Goal: Task Accomplishment & Management: Complete application form

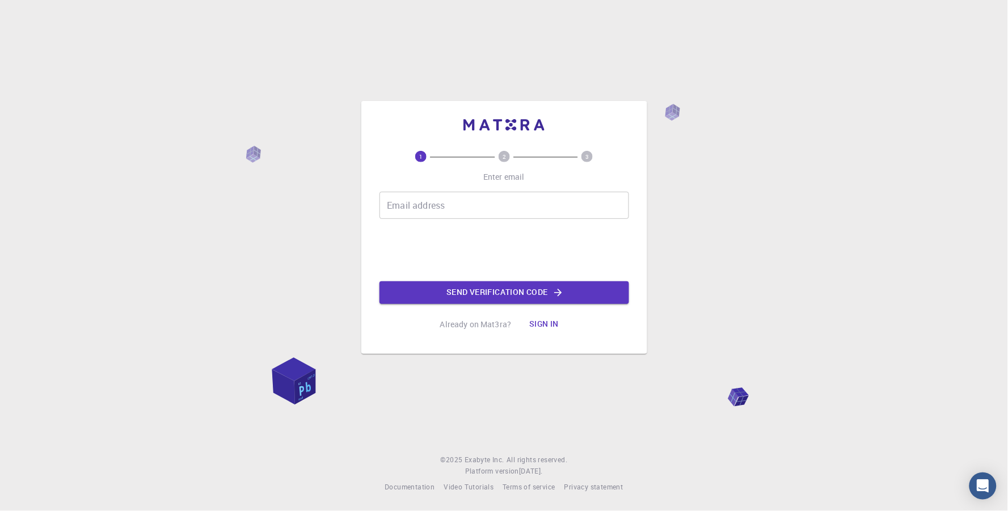
click at [440, 211] on input "Email address" at bounding box center [503, 205] width 249 height 27
type input "[EMAIL_ADDRESS][DOMAIN_NAME]"
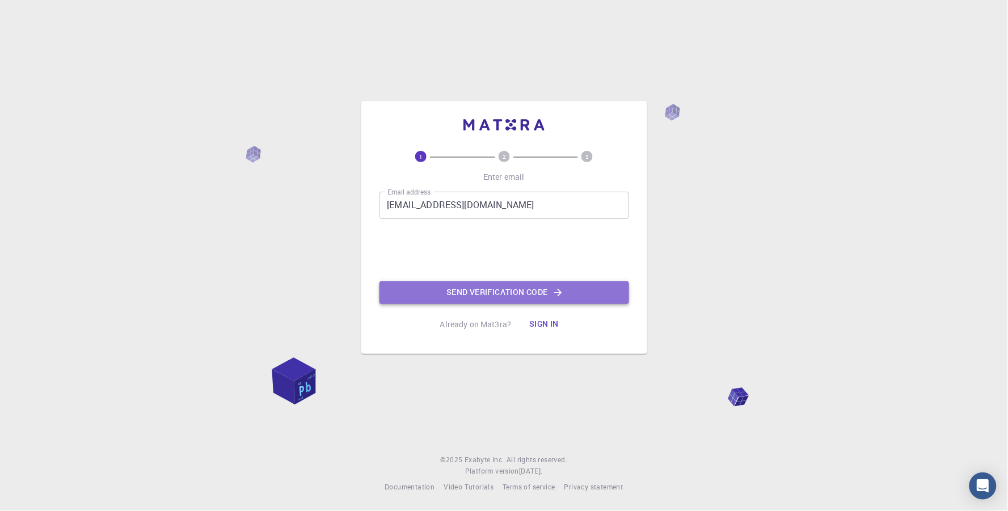
click at [549, 286] on button "Send verification code" at bounding box center [503, 292] width 249 height 23
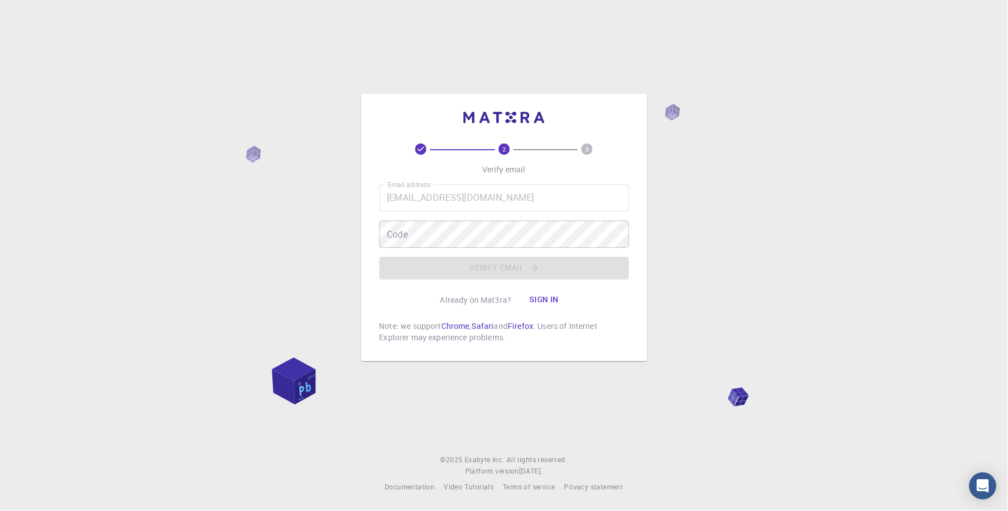
click at [558, 294] on button "Sign in" at bounding box center [544, 300] width 48 height 23
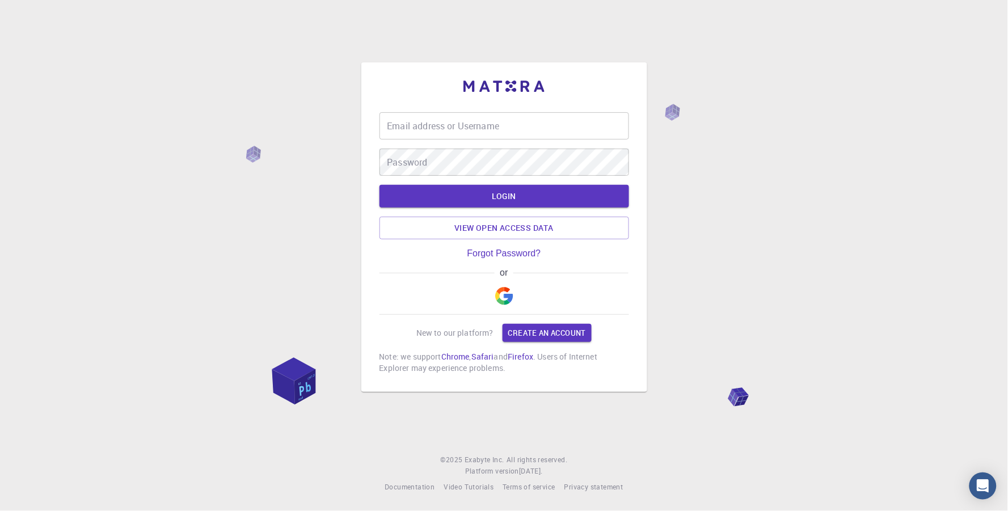
click at [509, 299] on img "button" at bounding box center [504, 296] width 18 height 18
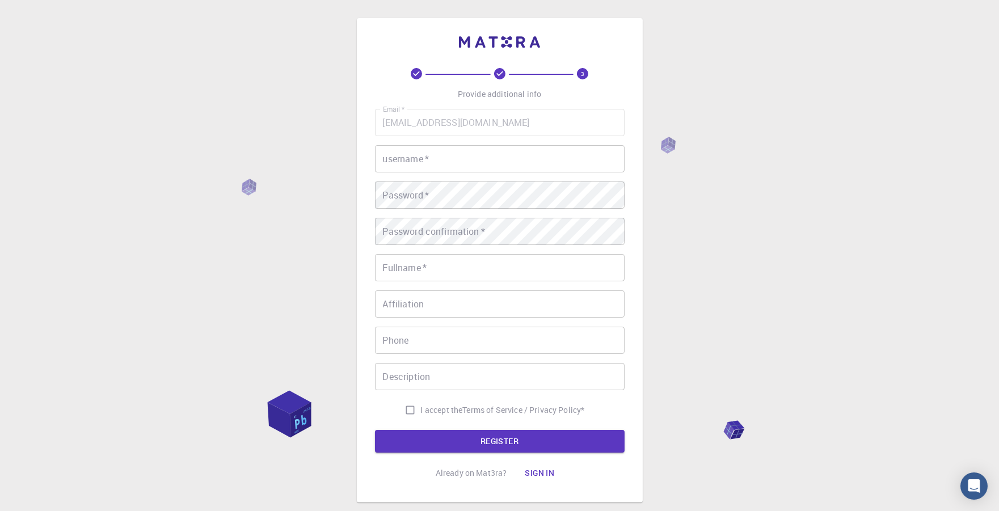
click at [479, 171] on input "username   *" at bounding box center [499, 158] width 249 height 27
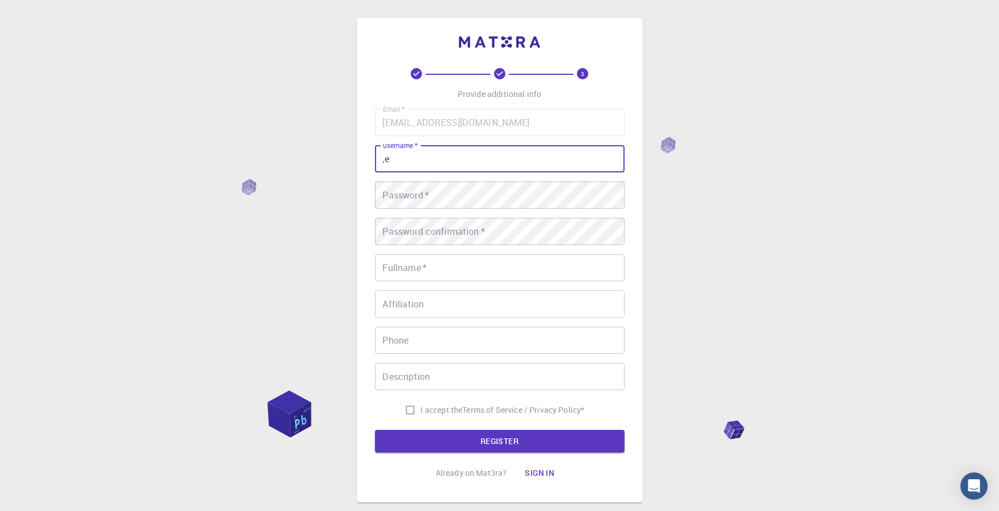
type input ","
type input "[PERSON_NAME]"
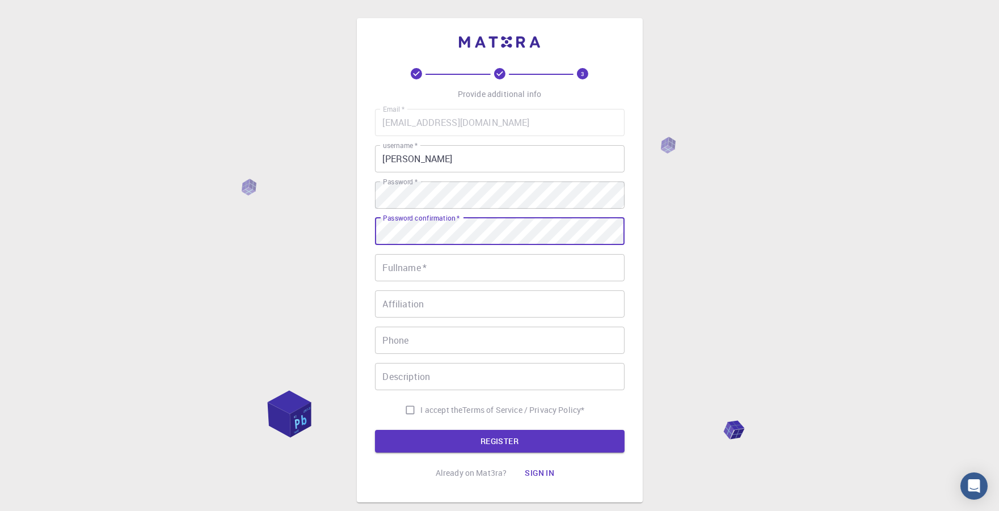
click at [423, 277] on input "Fullname   *" at bounding box center [499, 267] width 249 height 27
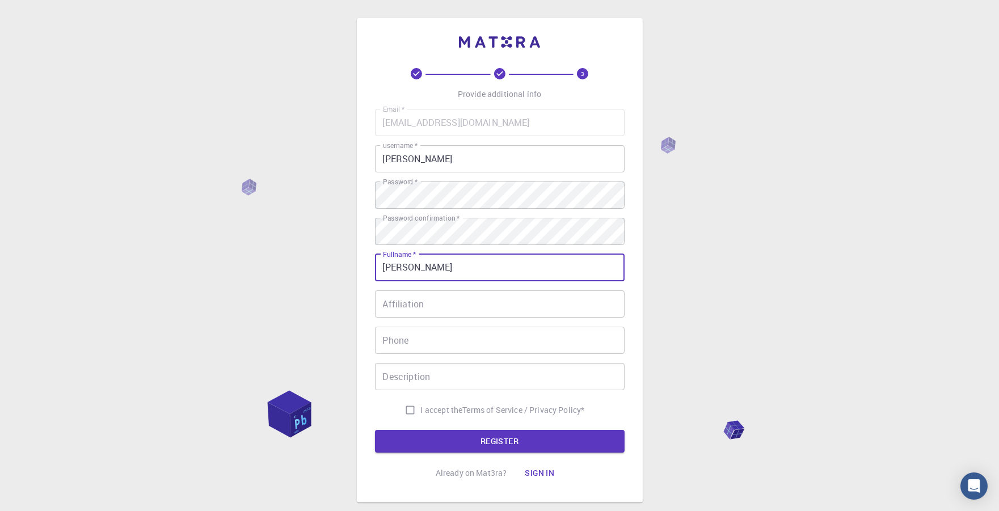
type input "[PERSON_NAME]"
click at [401, 316] on input "Affiliation" at bounding box center [499, 303] width 249 height 27
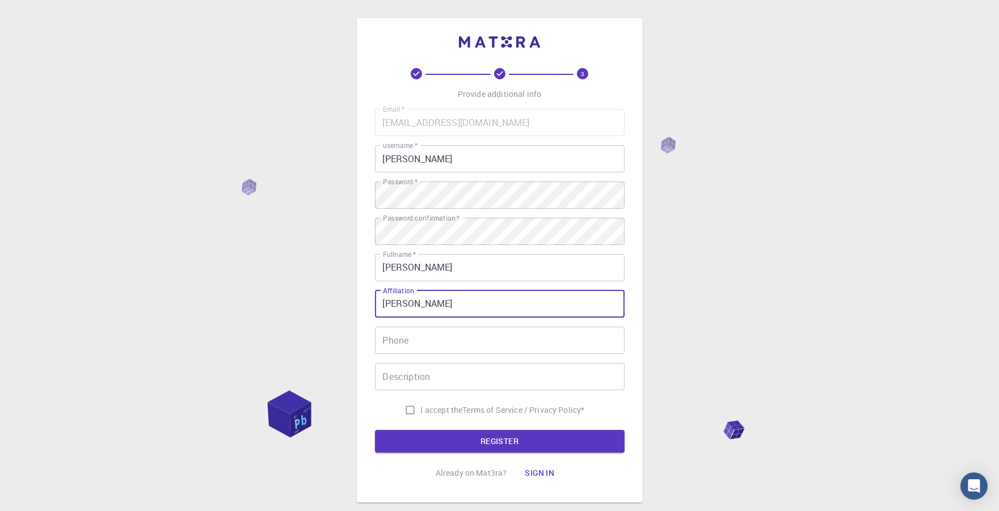
type input "[PERSON_NAME]"
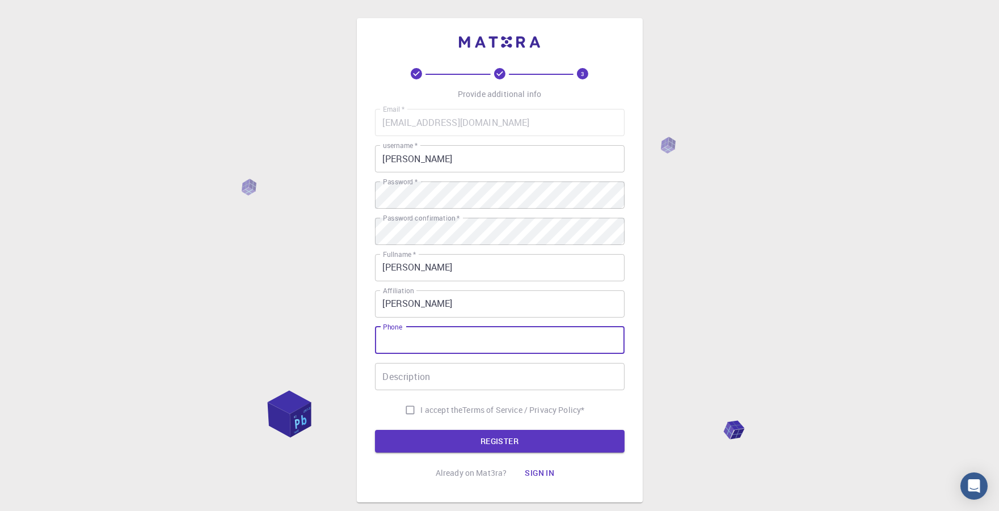
click at [393, 346] on input "Phone" at bounding box center [499, 340] width 249 height 27
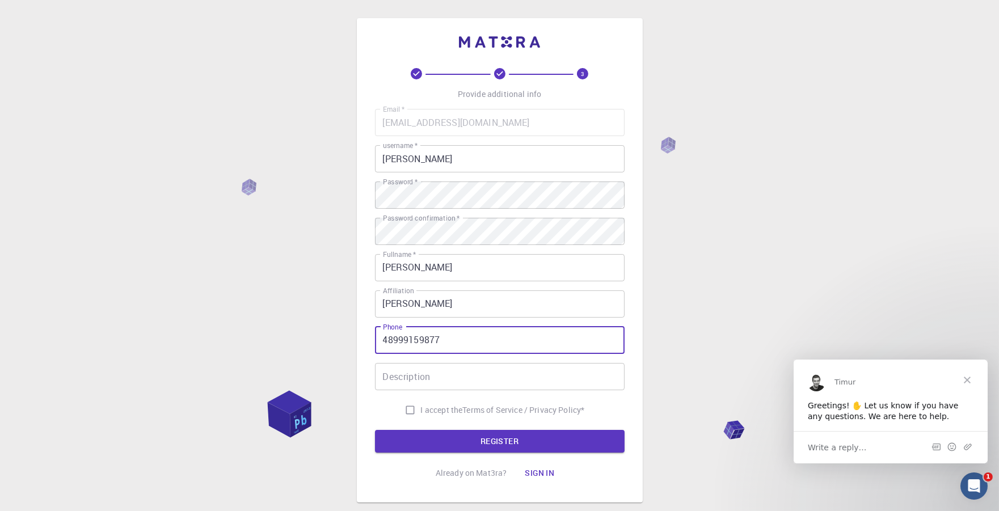
type input "48999159877"
click at [407, 409] on input "I accept the Terms of Service / Privacy Policy *" at bounding box center [410, 410] width 22 height 22
checkbox input "true"
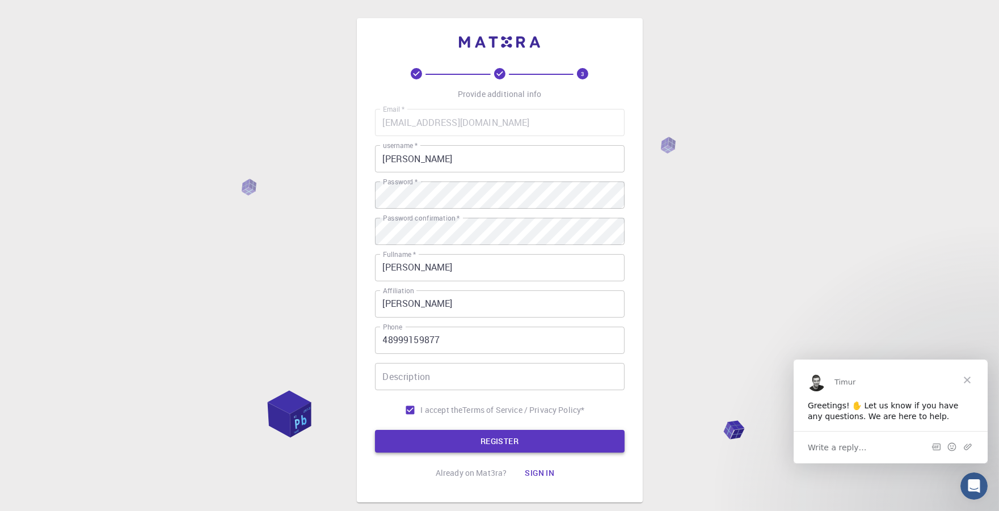
click at [524, 443] on button "REGISTER" at bounding box center [499, 441] width 249 height 23
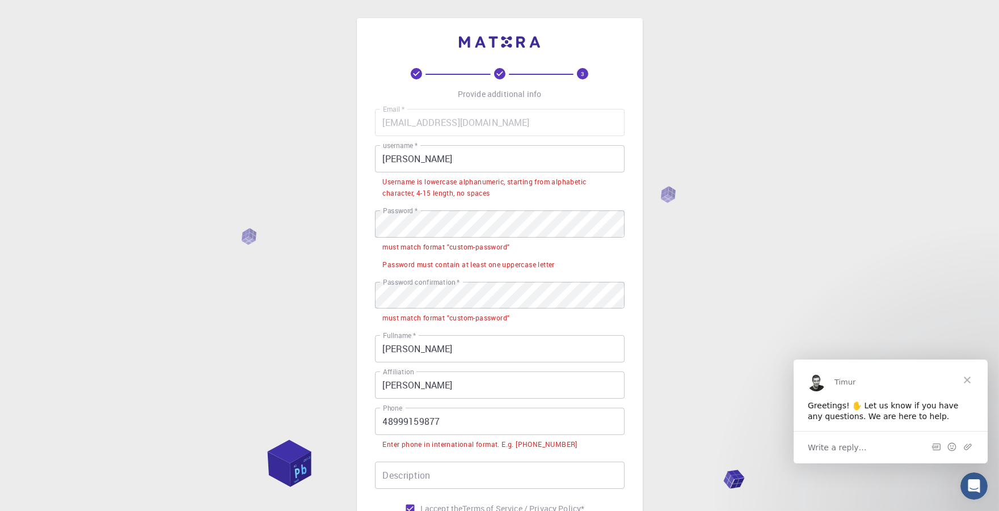
click at [405, 156] on input "[PERSON_NAME]" at bounding box center [499, 158] width 249 height 27
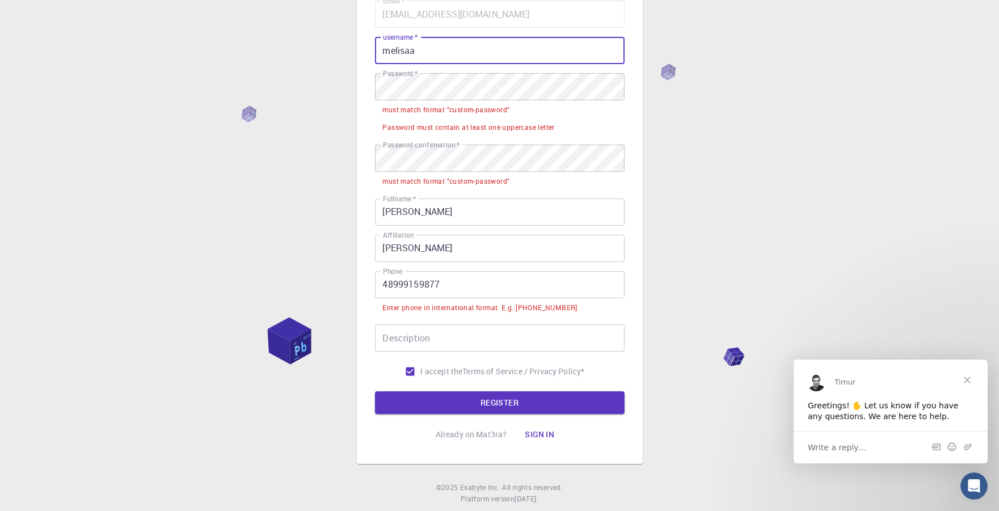
scroll to position [137, 0]
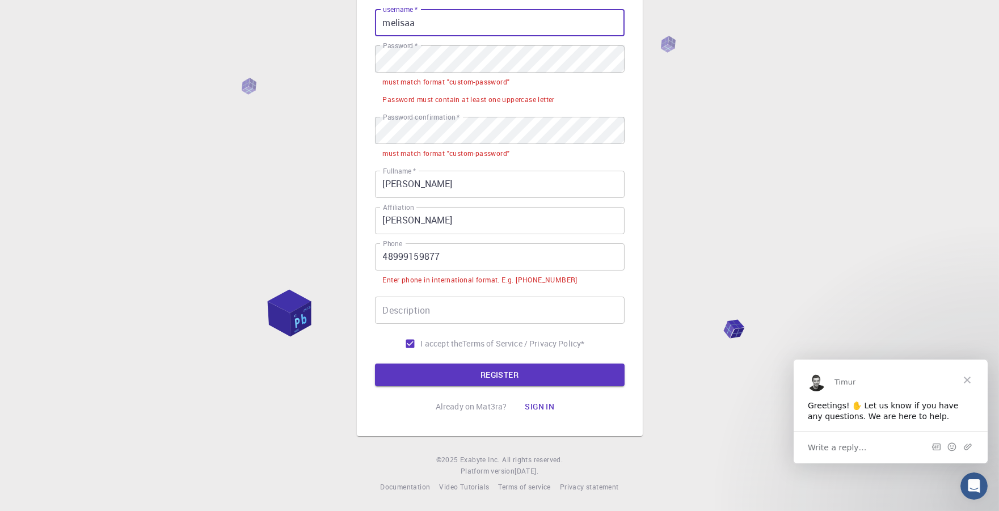
type input "melisaa"
